Goal: Task Accomplishment & Management: Use online tool/utility

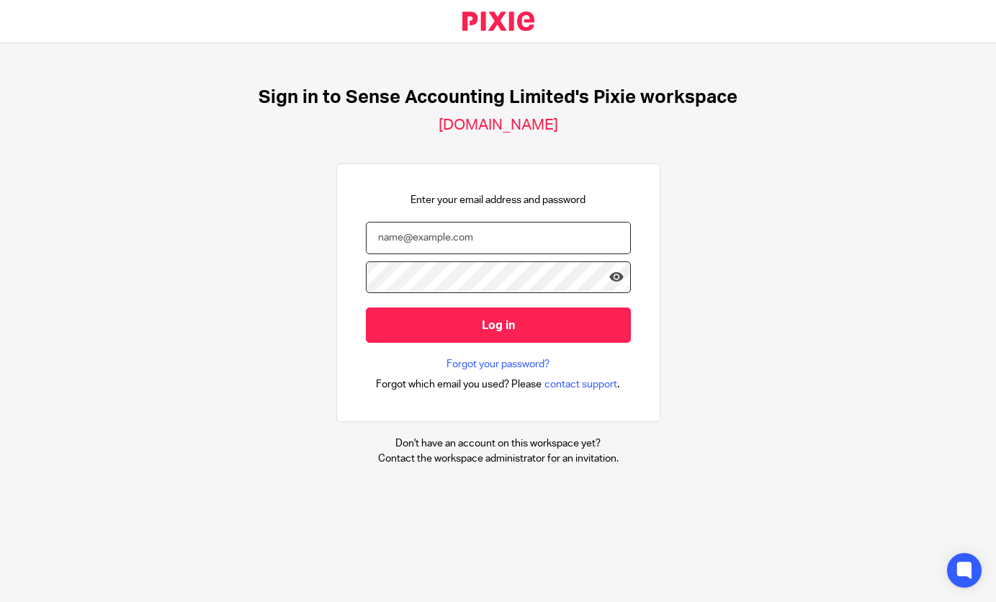
click at [429, 236] on input "email" at bounding box center [498, 238] width 265 height 32
click at [393, 240] on input "email" at bounding box center [498, 238] width 265 height 32
type input "[EMAIL_ADDRESS][DOMAIN_NAME]"
click at [366, 308] on input "Log in" at bounding box center [498, 325] width 265 height 35
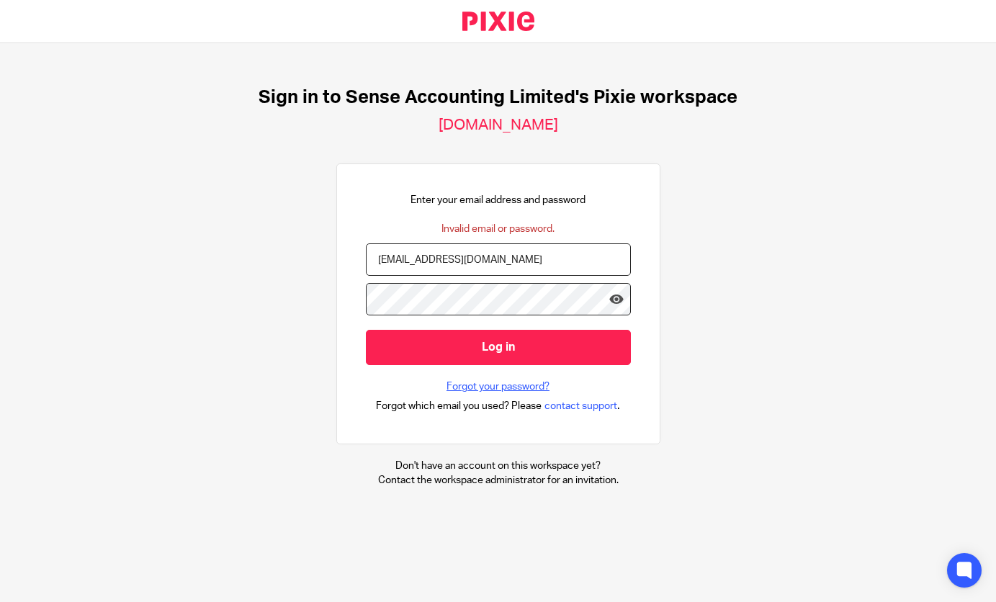
click at [473, 382] on link "Forgot your password?" at bounding box center [498, 387] width 103 height 14
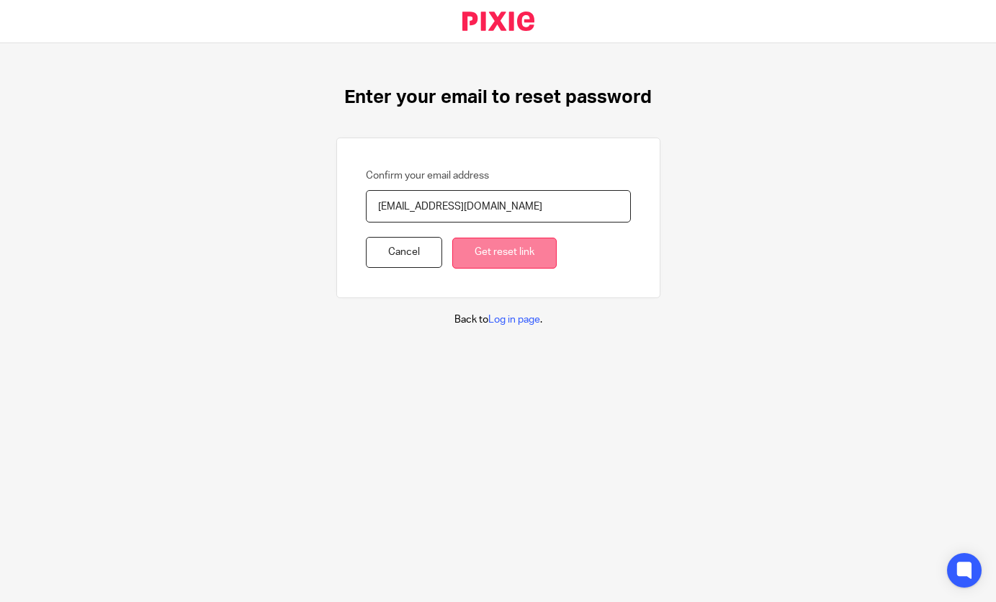
type input "[EMAIL_ADDRESS][DOMAIN_NAME]"
click at [473, 257] on input "Get reset link" at bounding box center [504, 253] width 104 height 31
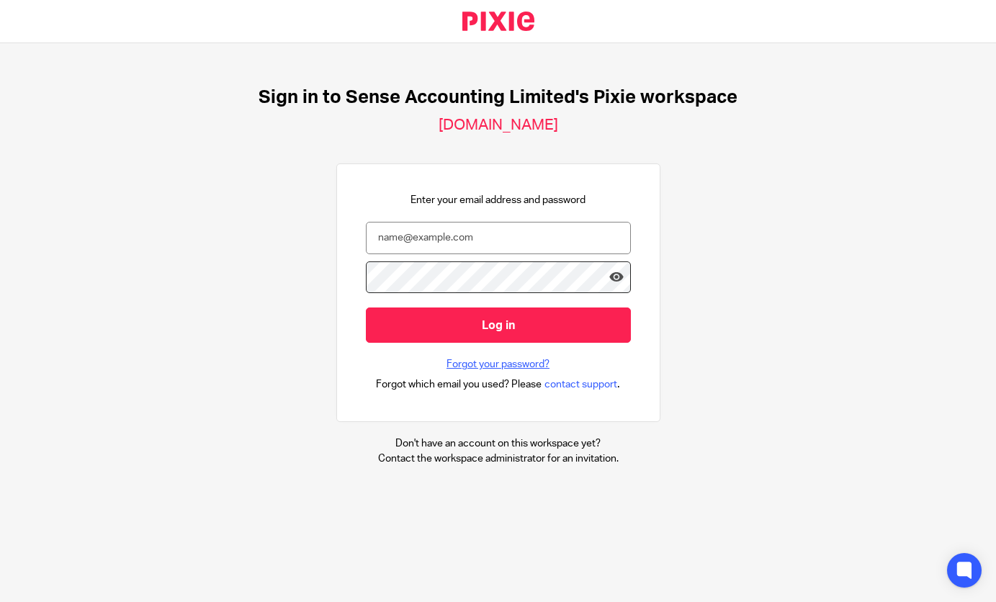
click at [492, 369] on link "Forgot your password?" at bounding box center [498, 364] width 103 height 14
click at [488, 362] on link "Forgot your password?" at bounding box center [498, 364] width 103 height 14
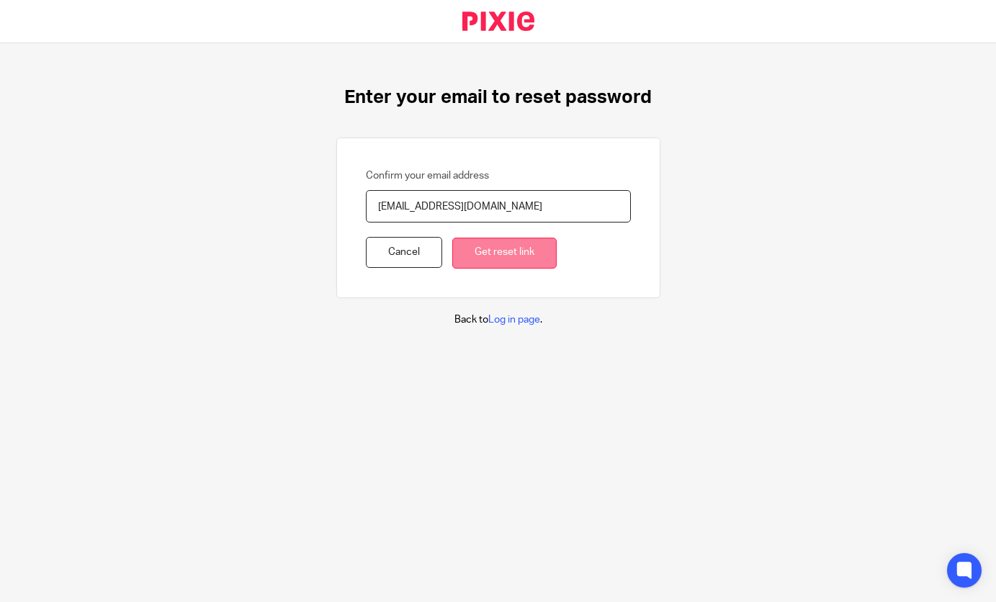
type input "[EMAIL_ADDRESS][DOMAIN_NAME]"
click at [478, 266] on input "Get reset link" at bounding box center [504, 253] width 104 height 31
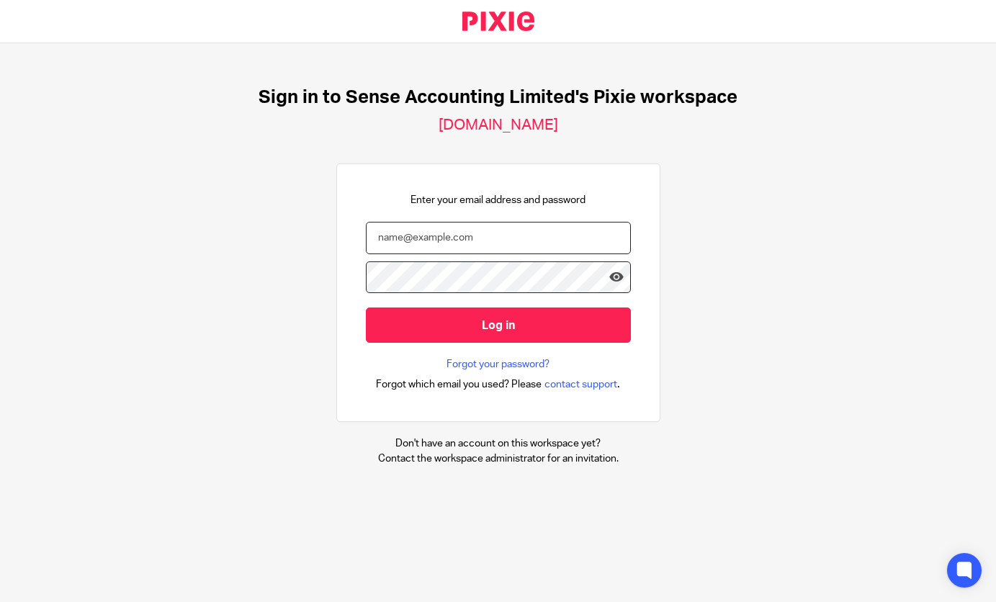
click at [467, 239] on input "email" at bounding box center [498, 238] width 265 height 32
type input "[EMAIL_ADDRESS][DOMAIN_NAME]"
click at [366, 308] on input "Log in" at bounding box center [498, 325] width 265 height 35
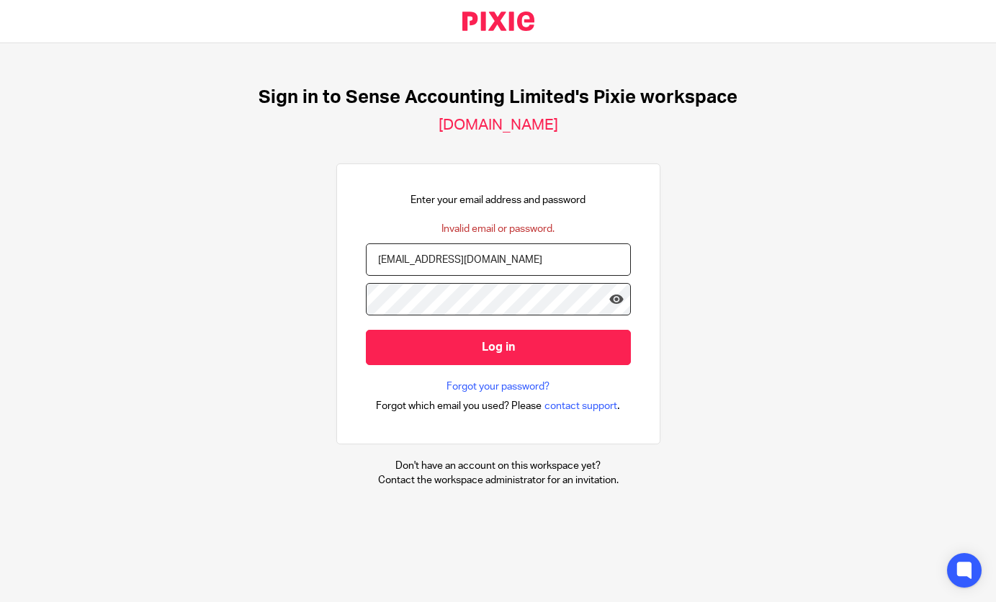
click at [366, 330] on input "Log in" at bounding box center [498, 347] width 265 height 35
click at [498, 258] on input "[EMAIL_ADDRESS][DOMAIN_NAME]" at bounding box center [498, 259] width 265 height 32
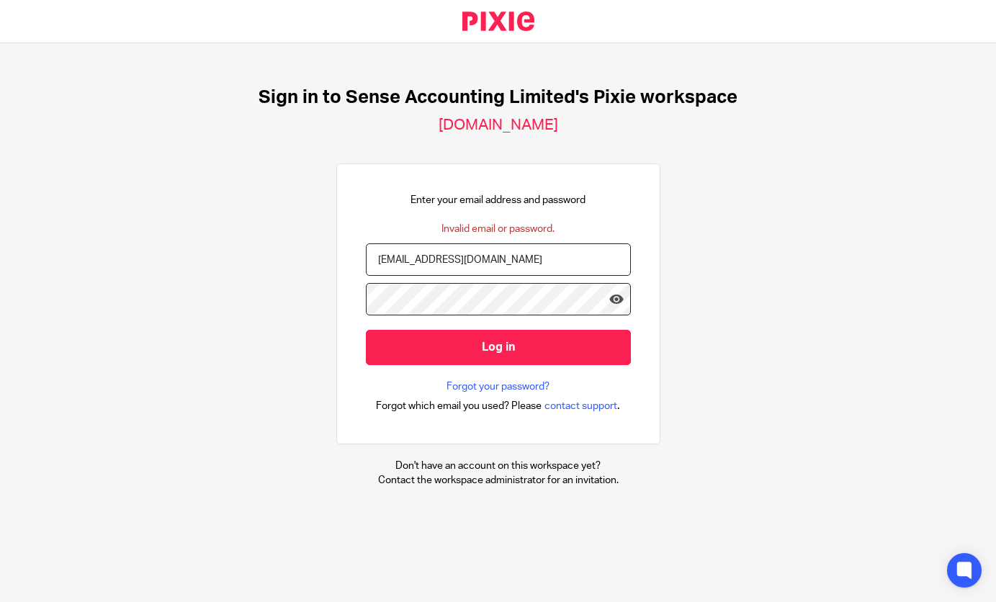
type input "[EMAIL_ADDRESS][DOMAIN_NAME]"
click at [366, 330] on input "Log in" at bounding box center [498, 347] width 265 height 35
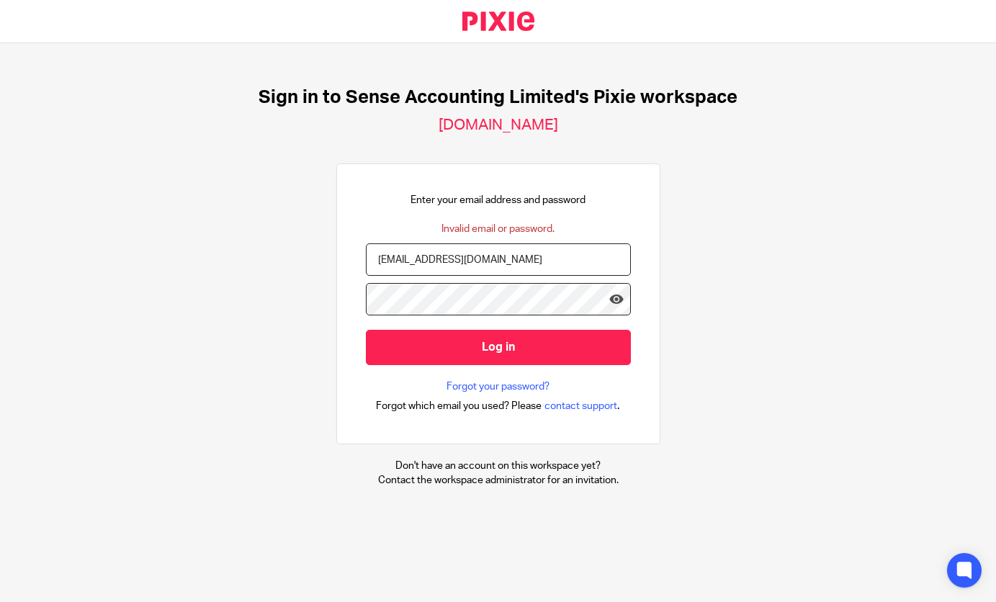
click at [366, 330] on input "Log in" at bounding box center [498, 347] width 265 height 35
click at [523, 378] on form "kirsty@sensebookkeeping.co.uk Log in" at bounding box center [498, 311] width 265 height 136
click at [521, 382] on link "Forgot your password?" at bounding box center [498, 387] width 103 height 14
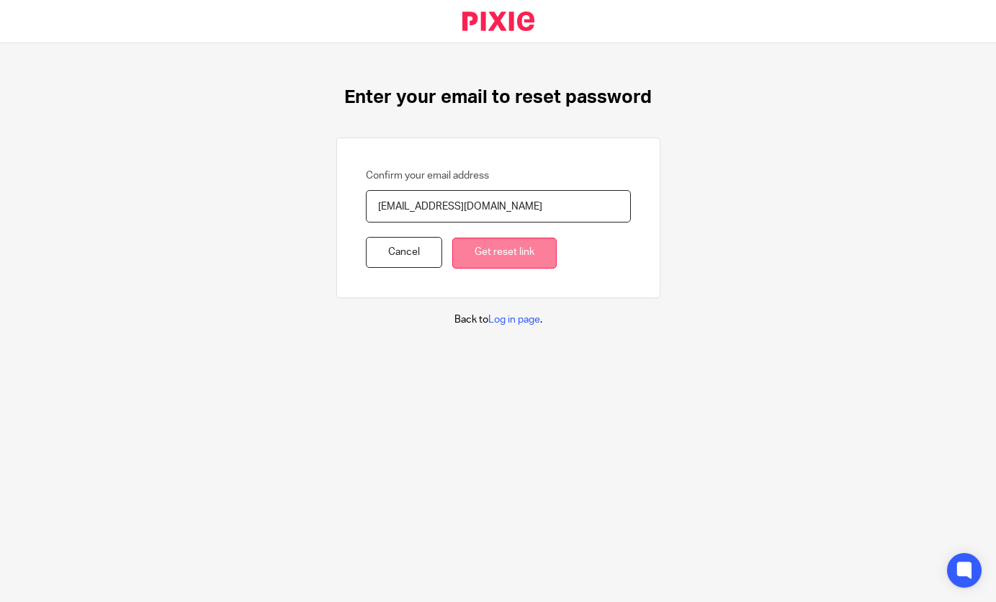
type input "[EMAIL_ADDRESS][DOMAIN_NAME]"
click at [500, 254] on input "Get reset link" at bounding box center [504, 253] width 104 height 31
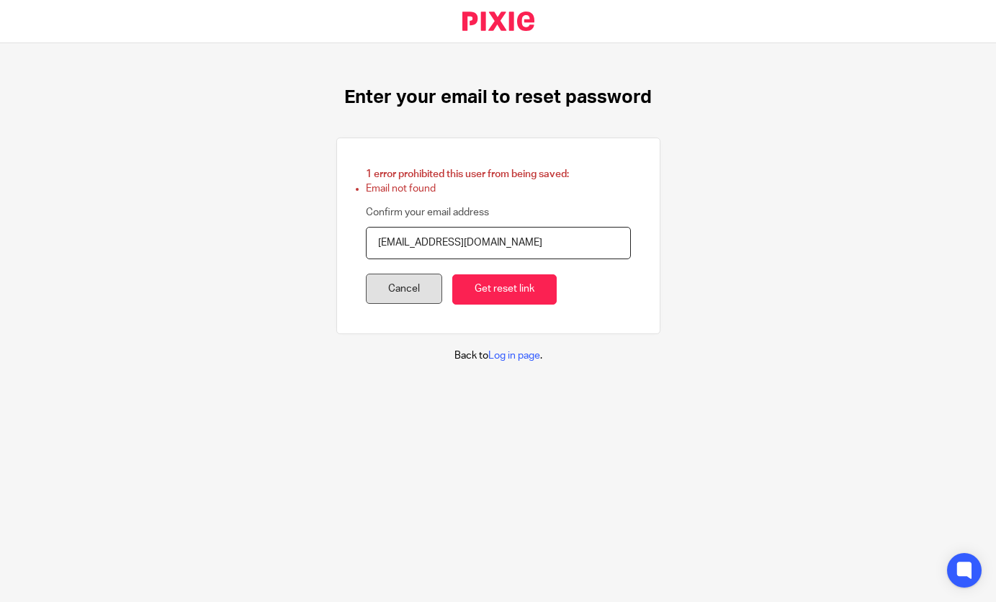
click at [388, 294] on link "Cancel" at bounding box center [404, 289] width 76 height 31
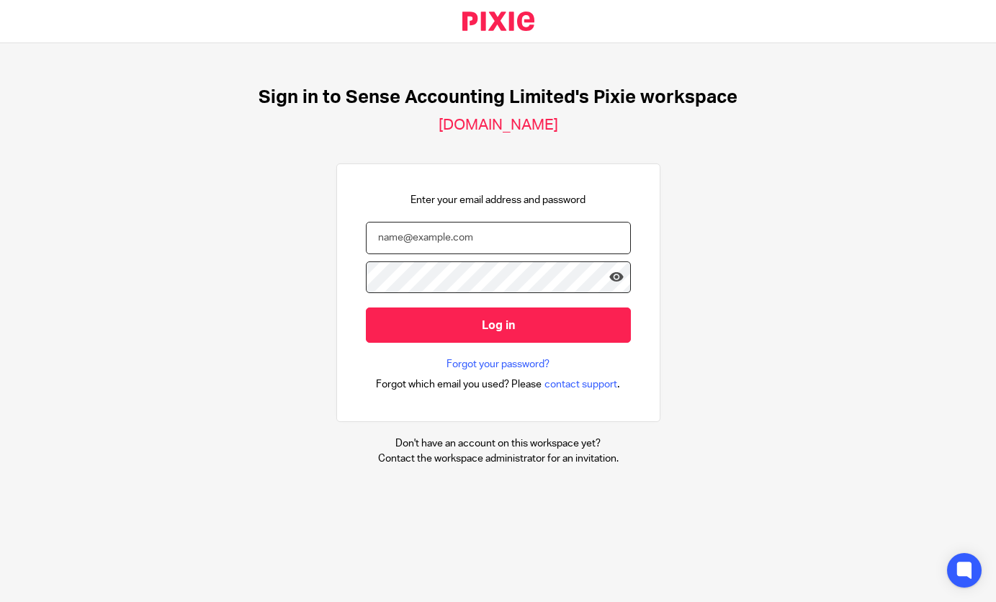
click at [508, 243] on input "email" at bounding box center [498, 238] width 265 height 32
type input "kirsty@sense-ca.co.uk"
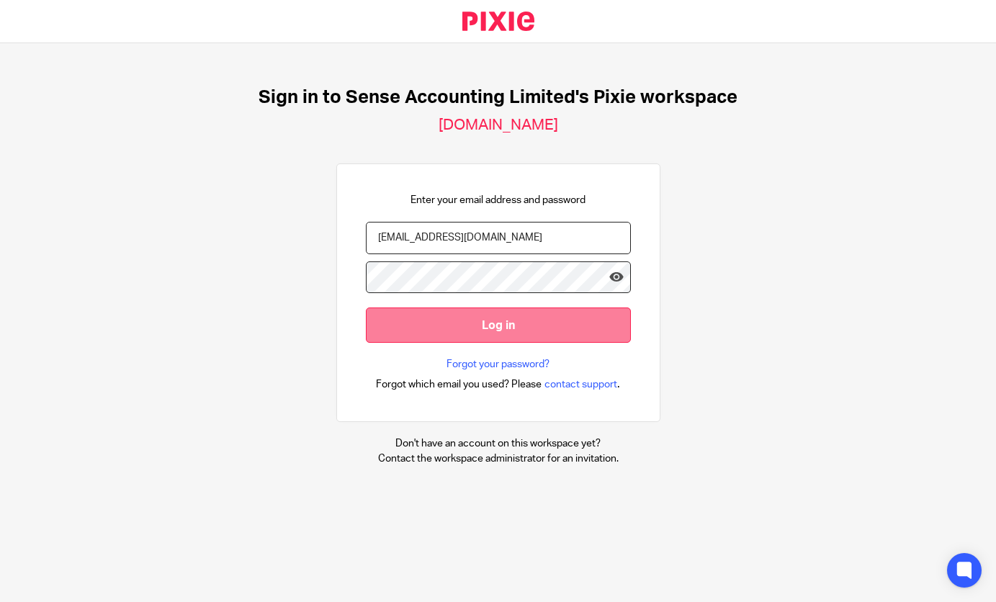
click at [414, 336] on input "Log in" at bounding box center [498, 325] width 265 height 35
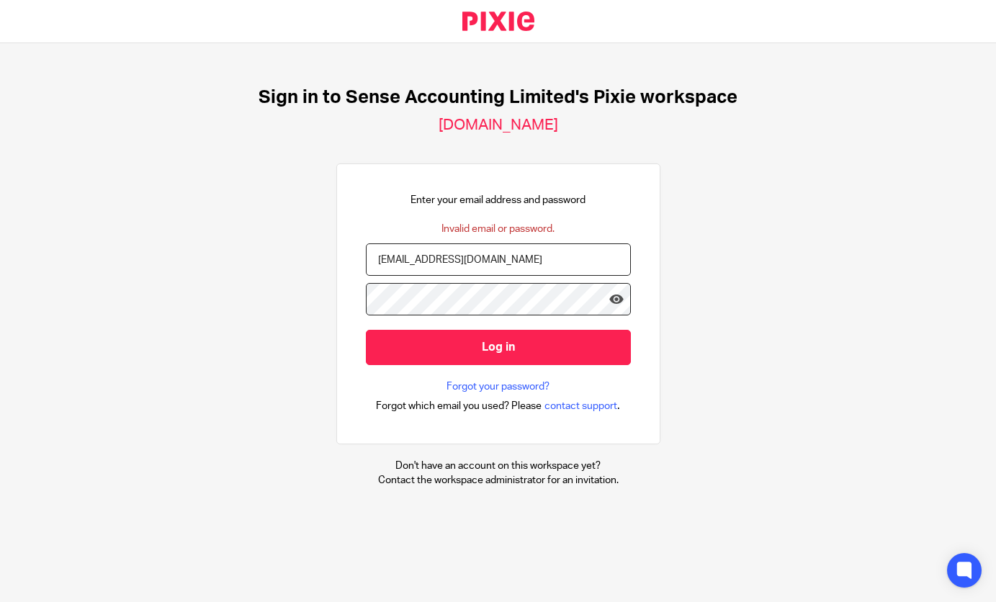
click at [326, 294] on div "Sign in to Sense Accounting Limited's Pixie workspace sense.usepixie.net Enter …" at bounding box center [498, 287] width 996 height 488
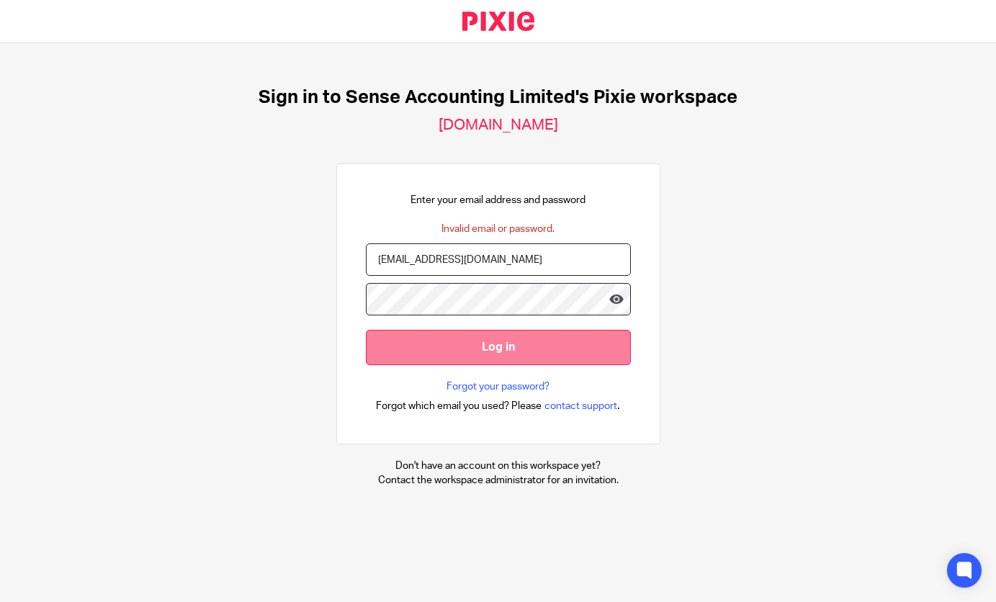
click at [395, 340] on input "Log in" at bounding box center [498, 347] width 265 height 35
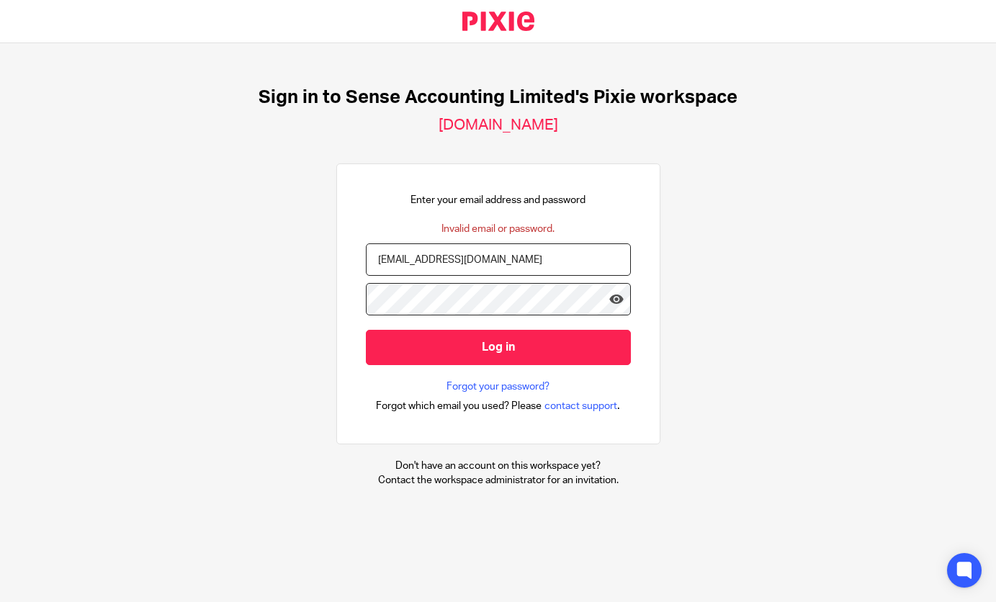
click at [366, 330] on input "Log in" at bounding box center [498, 347] width 265 height 35
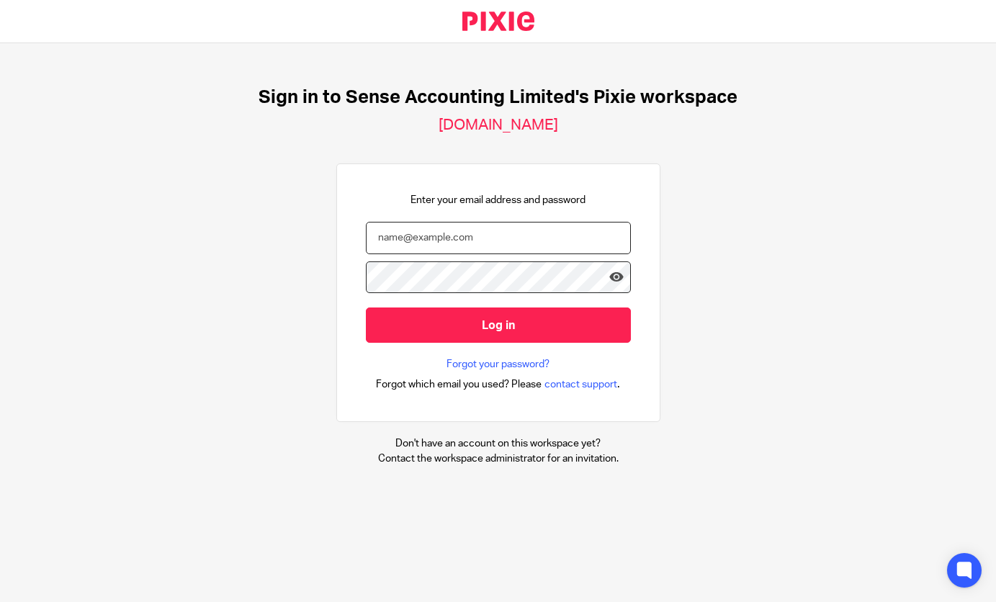
click at [424, 231] on input "email" at bounding box center [498, 238] width 265 height 32
paste input "[EMAIL_ADDRESS][DOMAIN_NAME]"
type input "[EMAIL_ADDRESS][DOMAIN_NAME]"
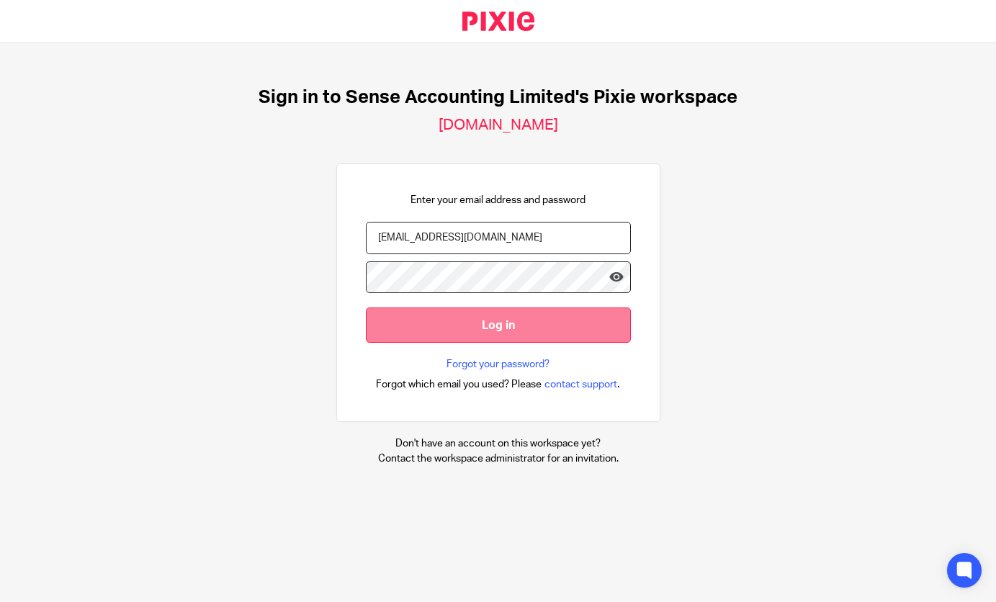
click at [392, 341] on input "Log in" at bounding box center [498, 325] width 265 height 35
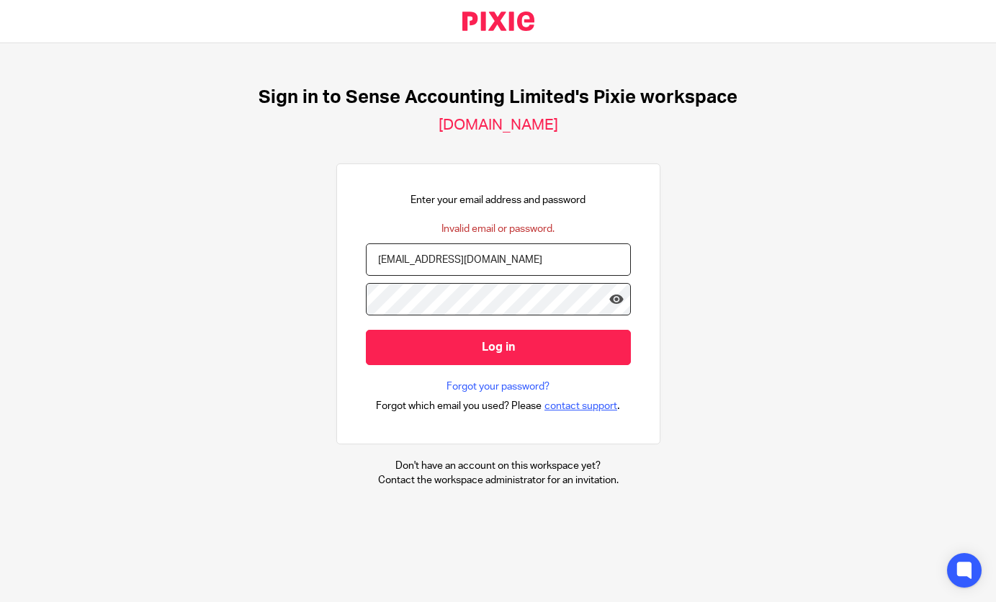
click at [581, 406] on span "contact support" at bounding box center [581, 406] width 73 height 14
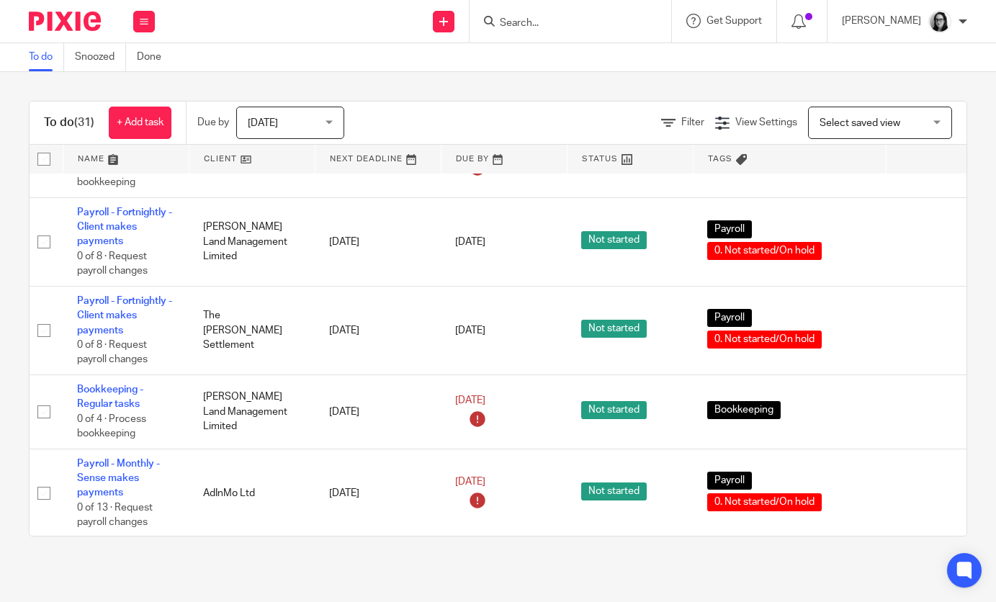
scroll to position [1732, 6]
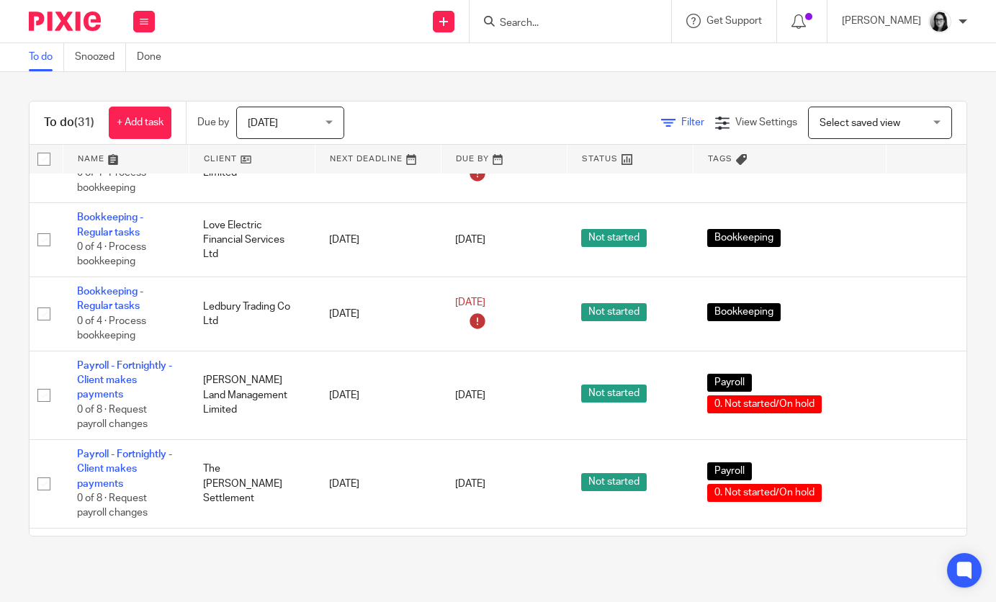
click at [684, 127] on span "Filter" at bounding box center [692, 122] width 23 height 10
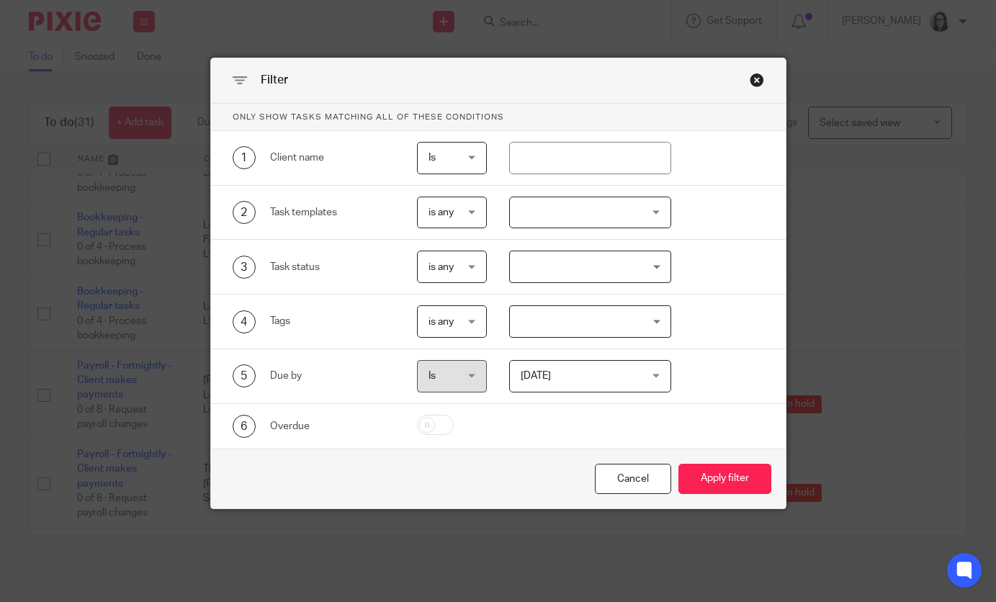
click at [544, 373] on span "[DATE]" at bounding box center [536, 376] width 30 height 10
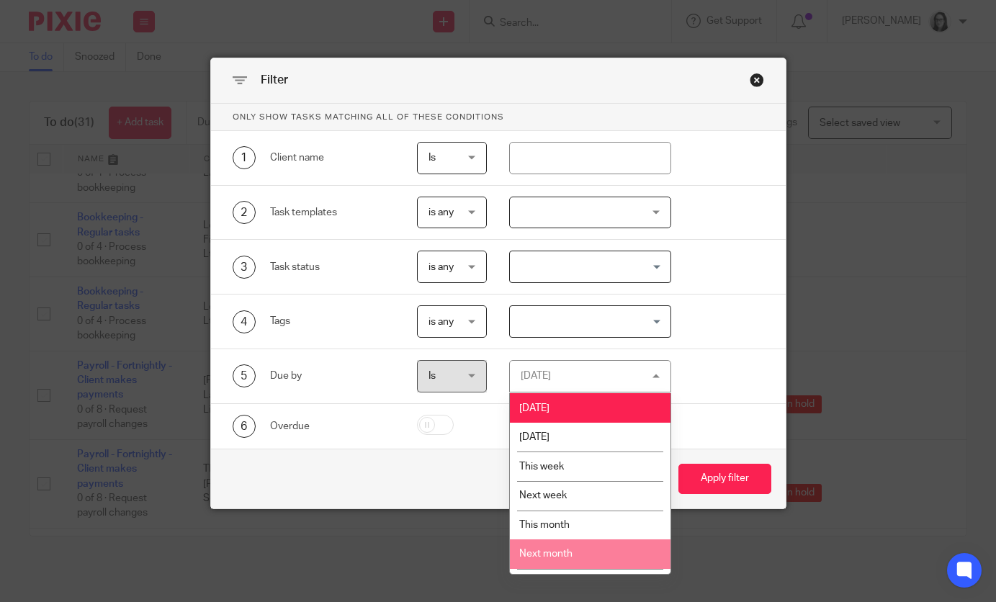
scroll to position [29, 0]
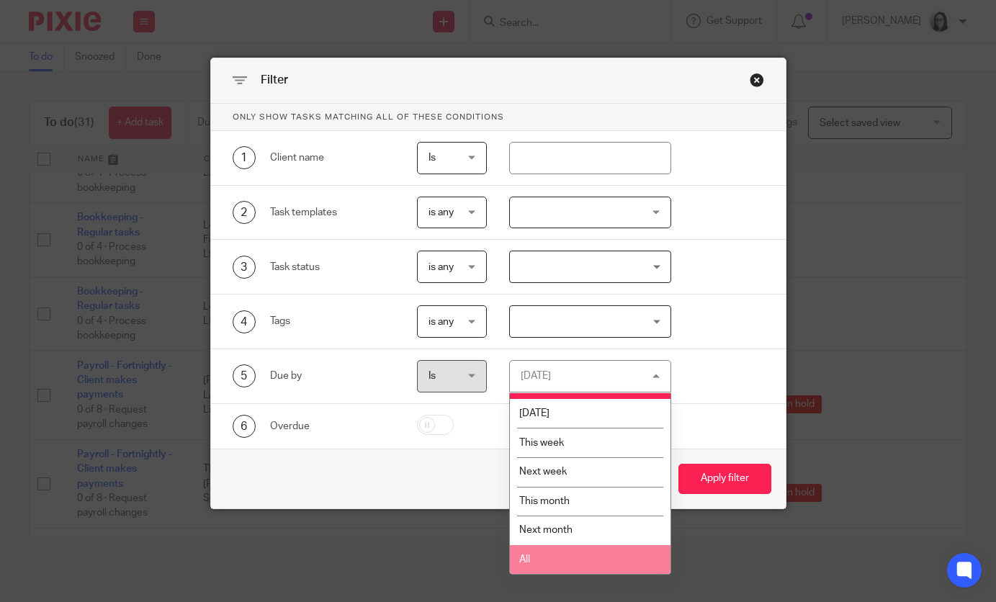
click at [545, 551] on li "All" at bounding box center [590, 560] width 161 height 30
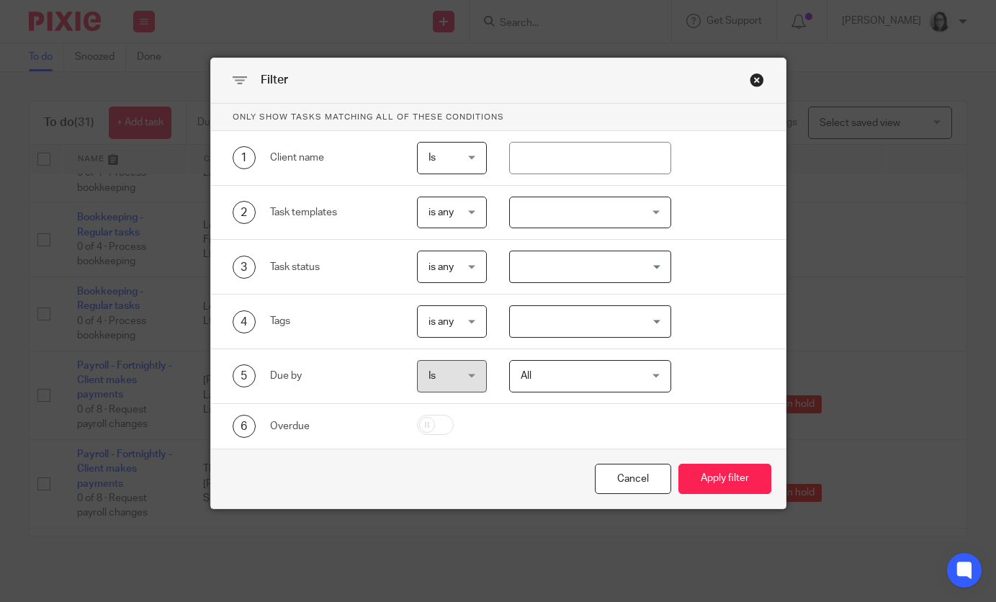
click at [571, 315] on input "Search for option" at bounding box center [586, 321] width 151 height 25
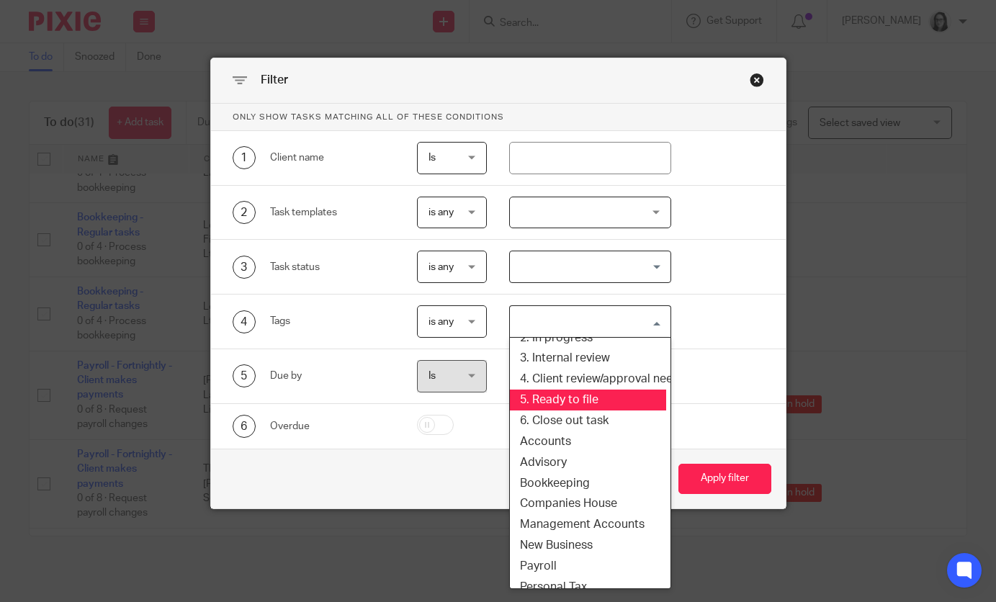
scroll to position [130, 5]
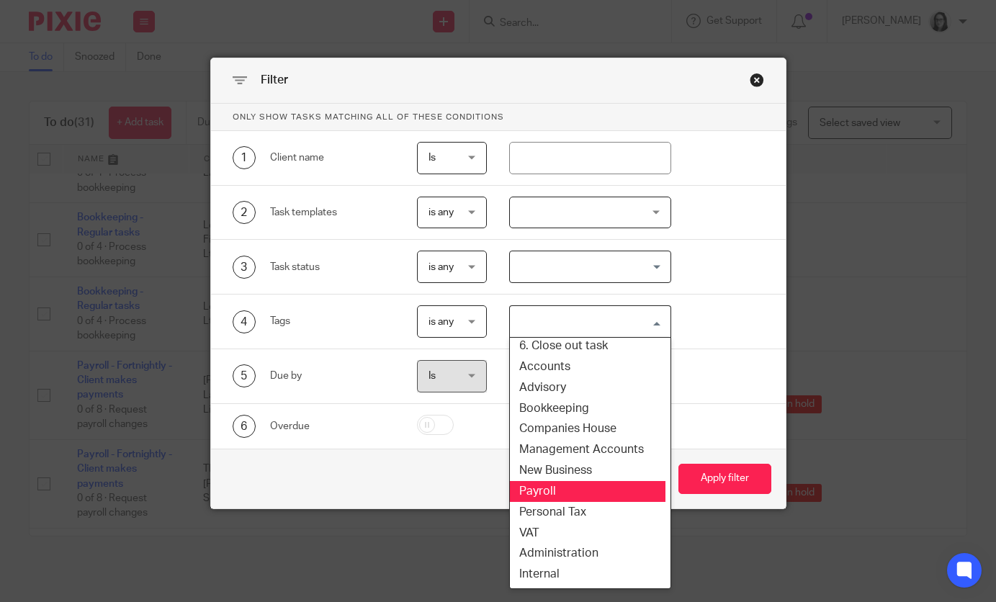
click at [569, 500] on li "Payroll" at bounding box center [585, 491] width 161 height 21
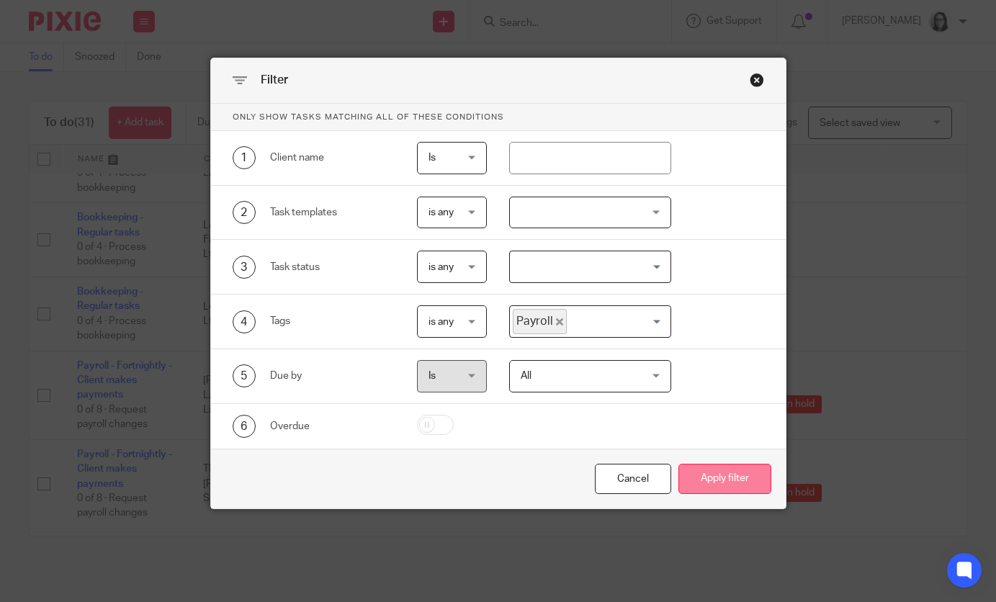
click at [709, 483] on button "Apply filter" at bounding box center [725, 479] width 93 height 31
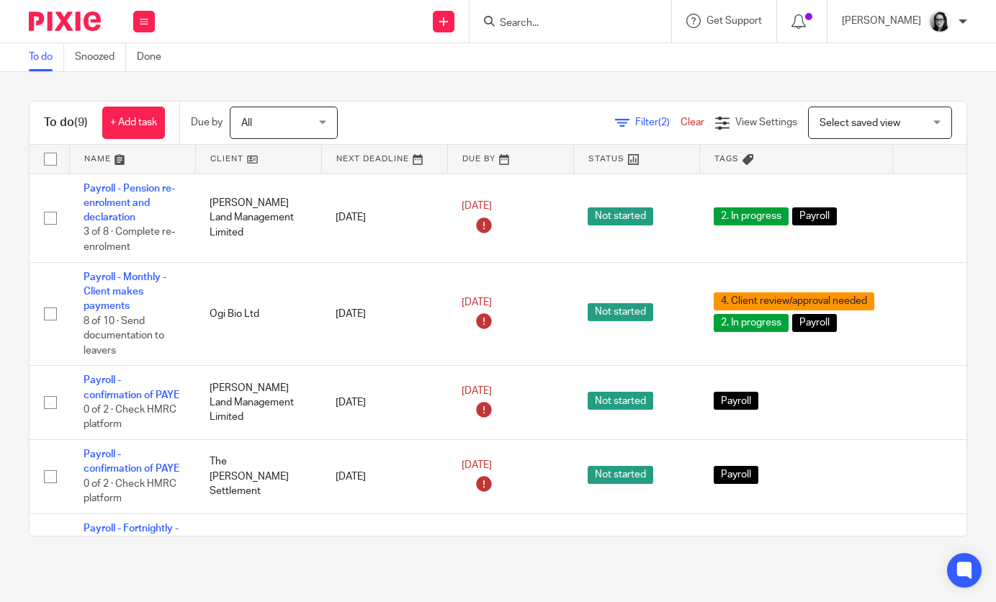
click at [675, 135] on div "Filter (2) Clear View Settings View Settings (2) Filters Clear Save Manage save…" at bounding box center [665, 123] width 604 height 32
click at [661, 124] on span "(2)" at bounding box center [664, 122] width 12 height 10
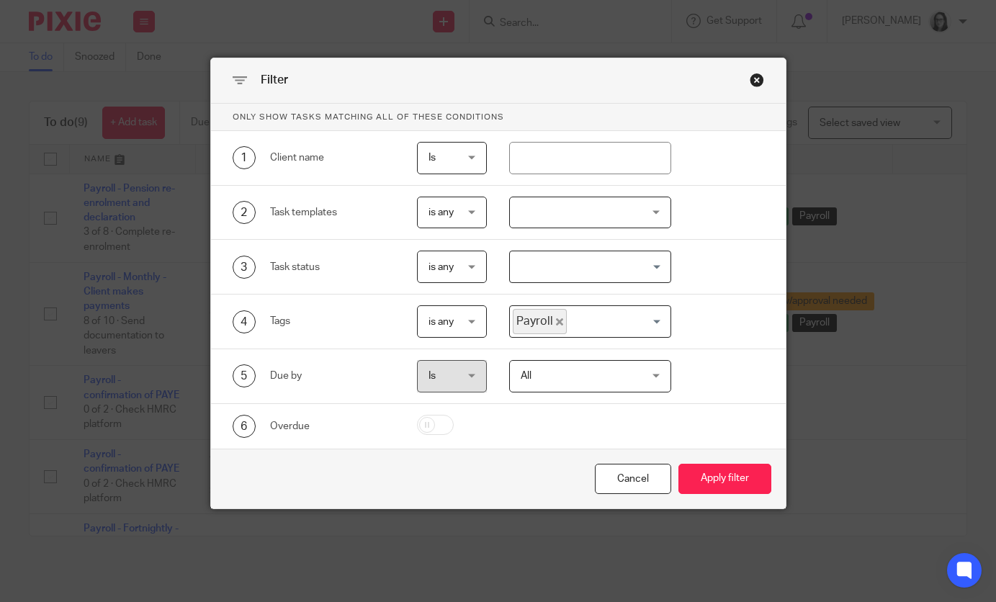
click at [557, 323] on icon "Deselect Payroll" at bounding box center [559, 321] width 7 height 7
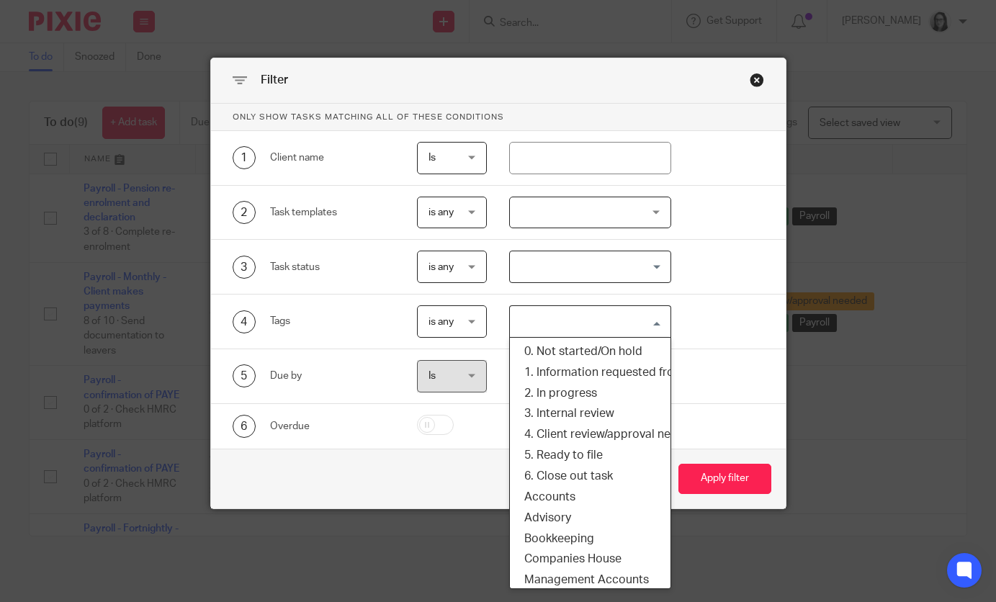
click at [585, 313] on input "Search for option" at bounding box center [586, 321] width 151 height 25
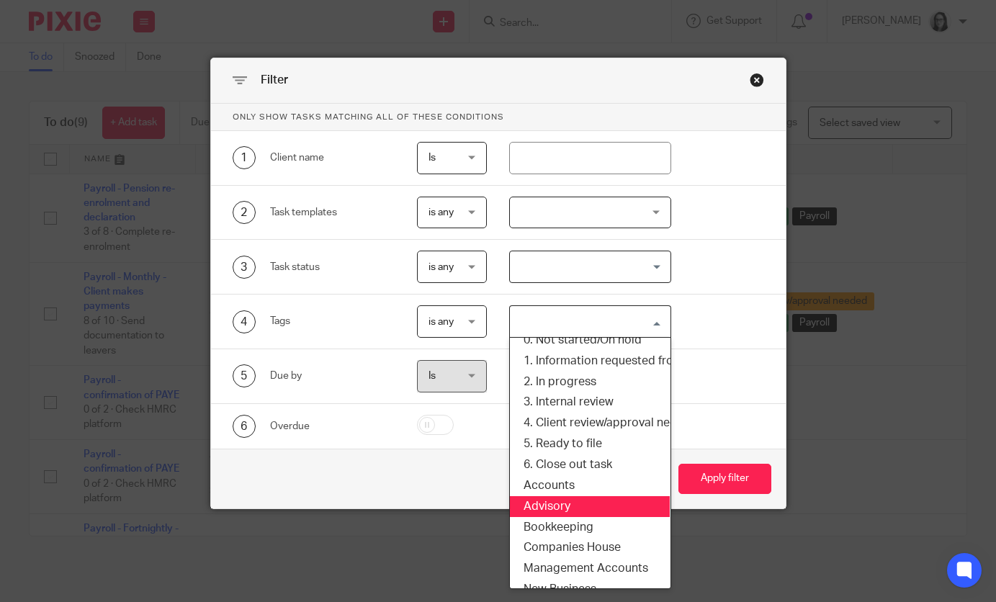
scroll to position [14, 1]
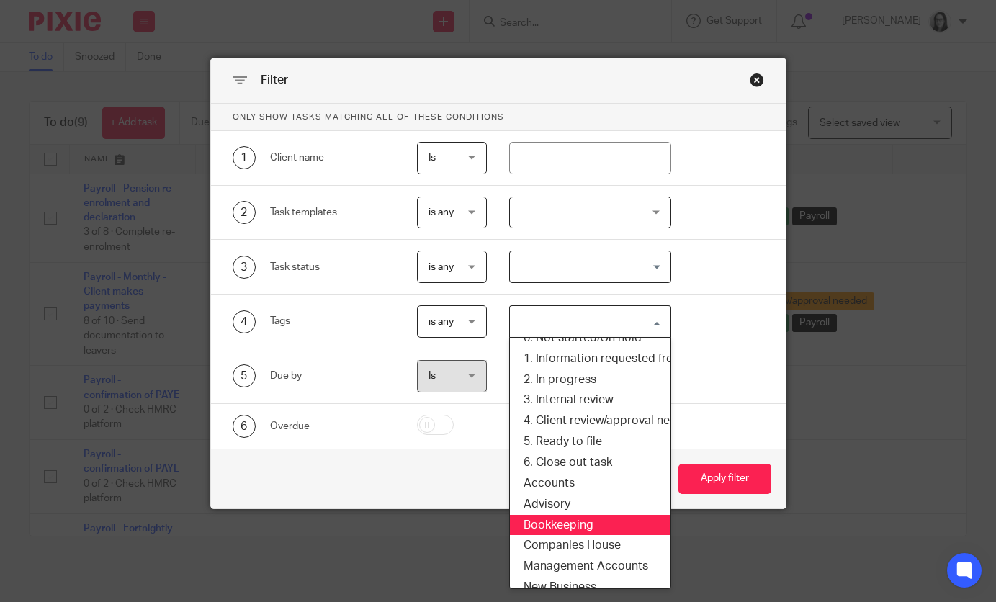
click at [584, 521] on li "Bookkeeping" at bounding box center [589, 525] width 161 height 21
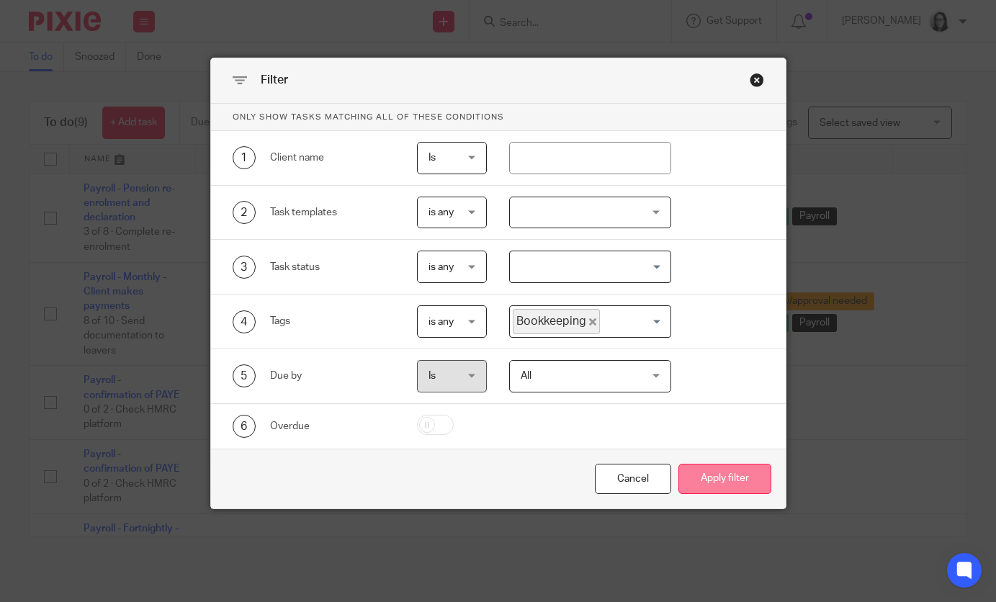
click at [686, 492] on button "Apply filter" at bounding box center [725, 479] width 93 height 31
click at [707, 483] on button "Apply filter" at bounding box center [725, 479] width 93 height 31
